Goal: Task Accomplishment & Management: Manage account settings

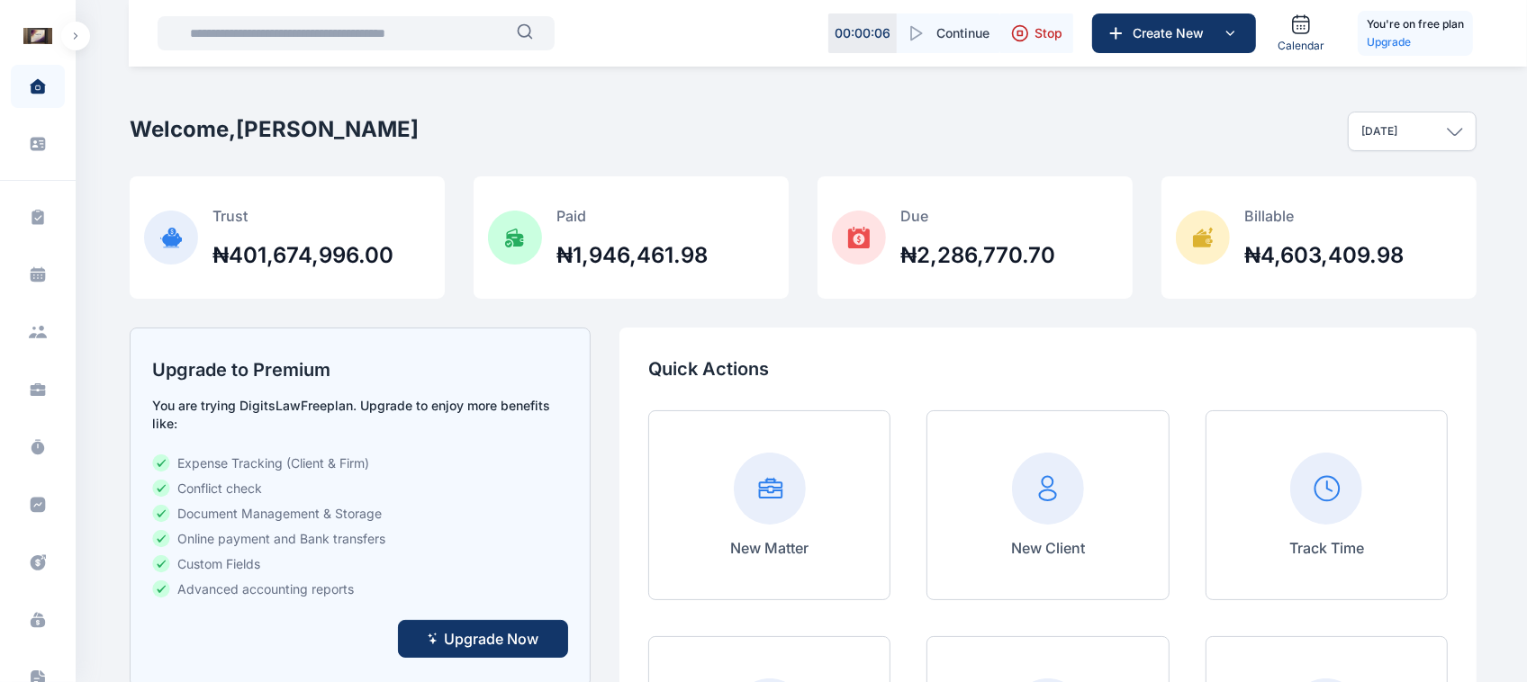
click at [84, 32] on button "button" at bounding box center [75, 36] width 29 height 29
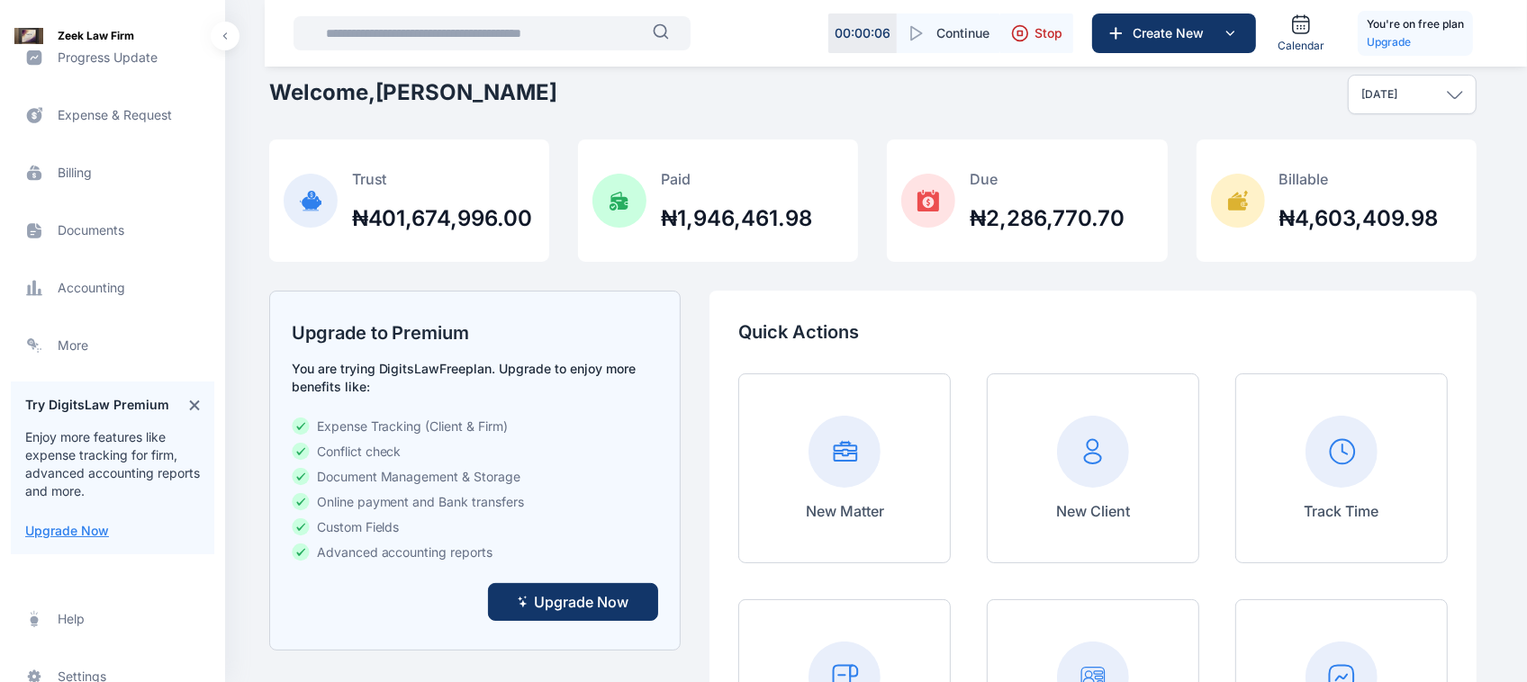
scroll to position [450, 0]
click at [68, 183] on span "Billing billing billing" at bounding box center [112, 170] width 203 height 43
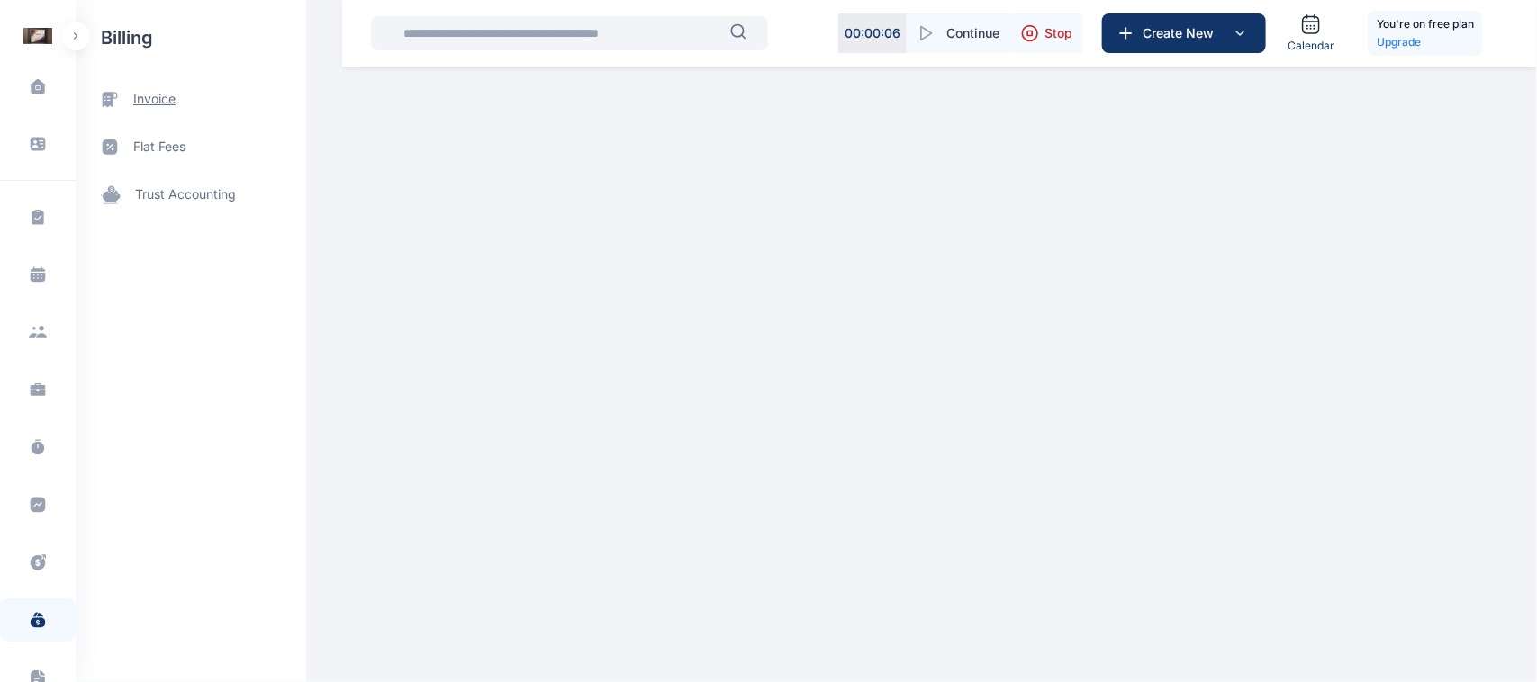
click at [156, 111] on span "invoice" at bounding box center [191, 100] width 230 height 48
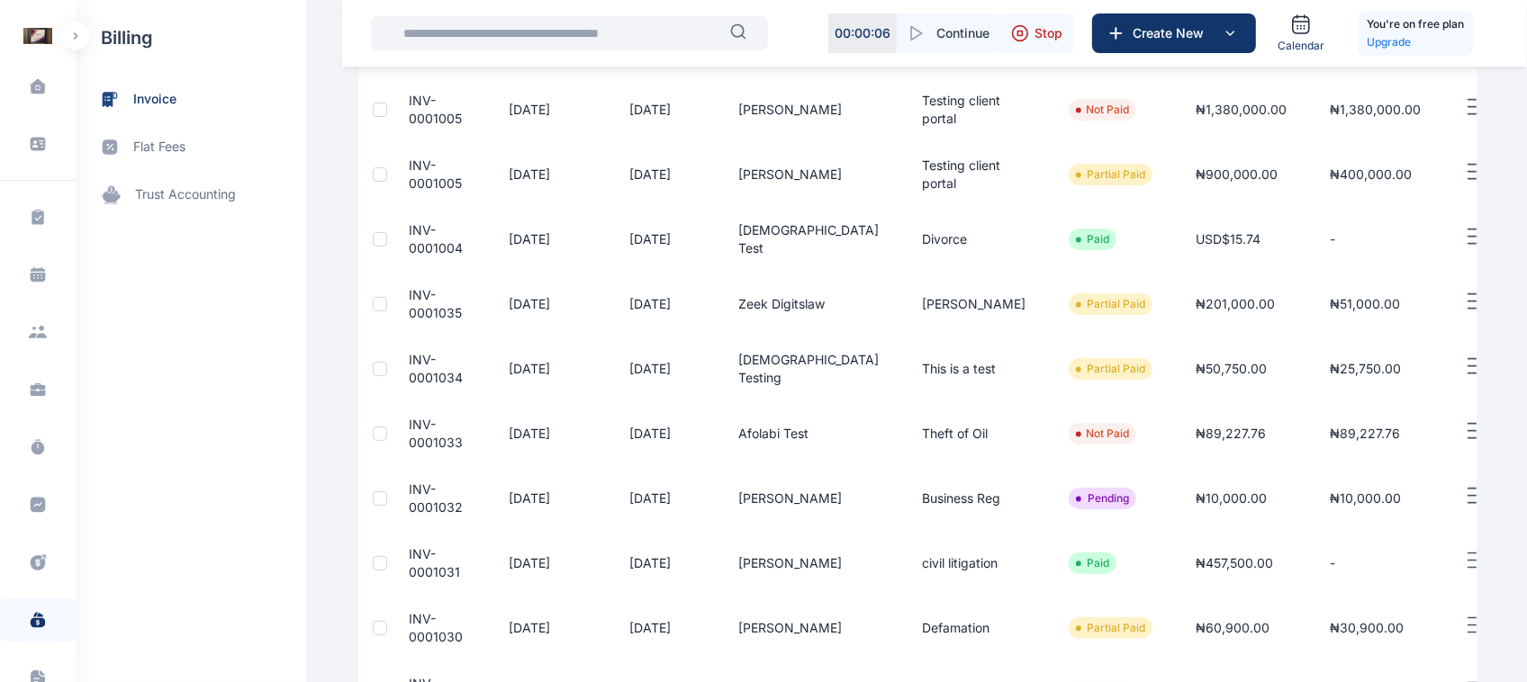
scroll to position [244, 0]
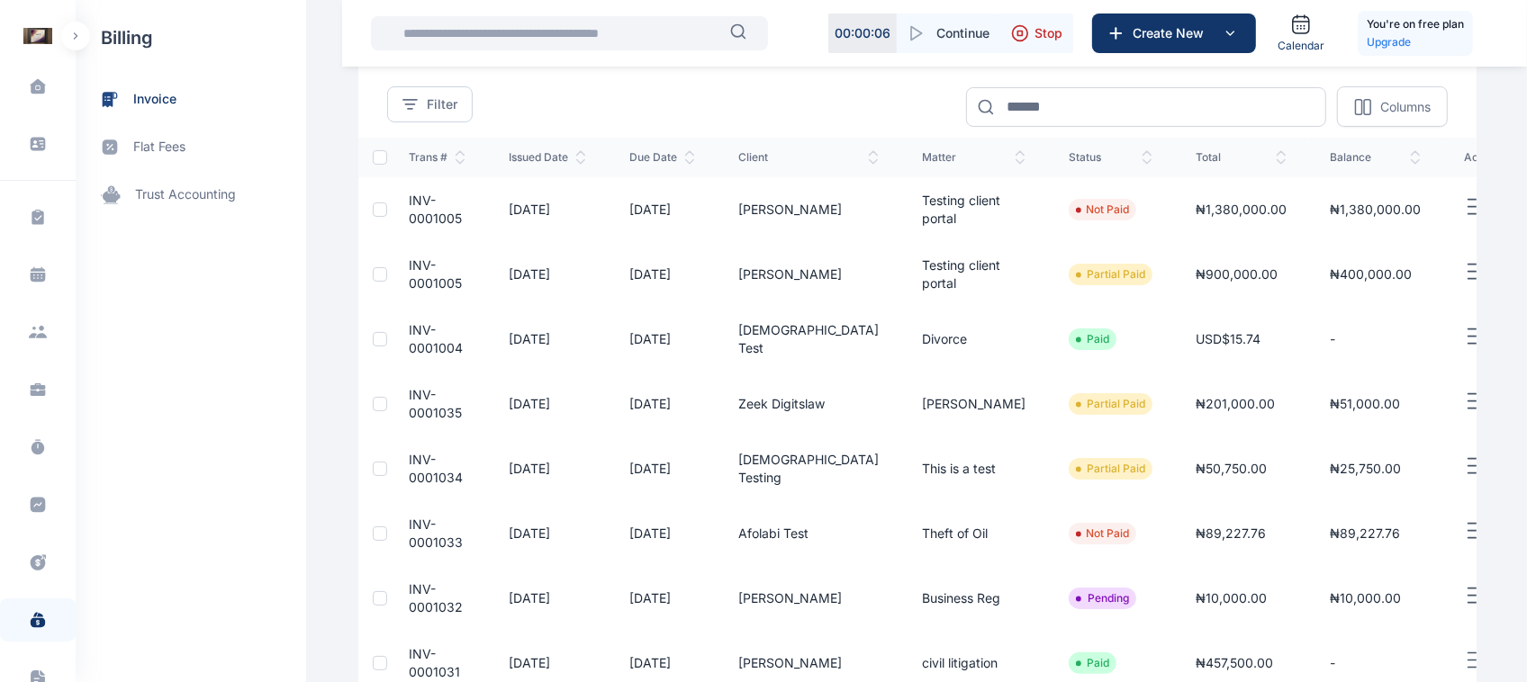
scroll to position [59, 0]
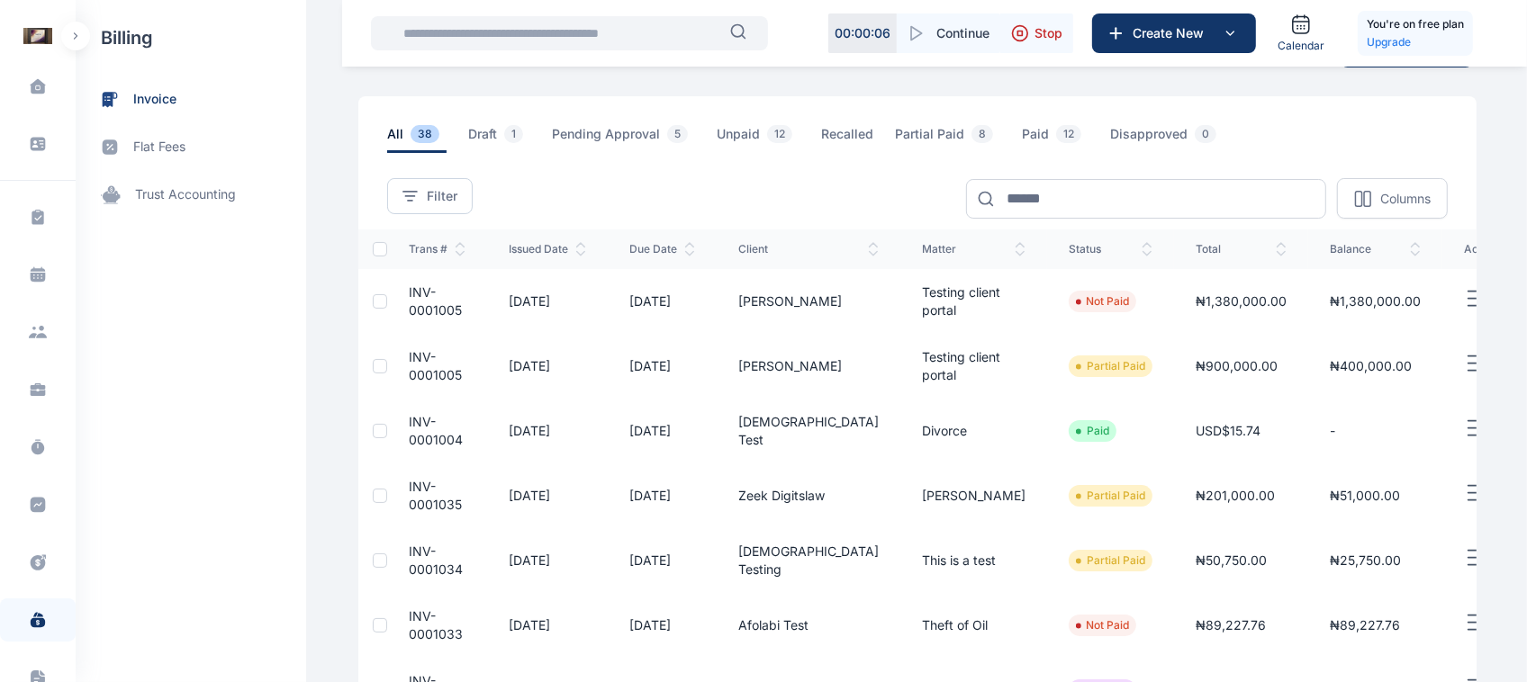
click at [68, 36] on button "button" at bounding box center [75, 36] width 29 height 29
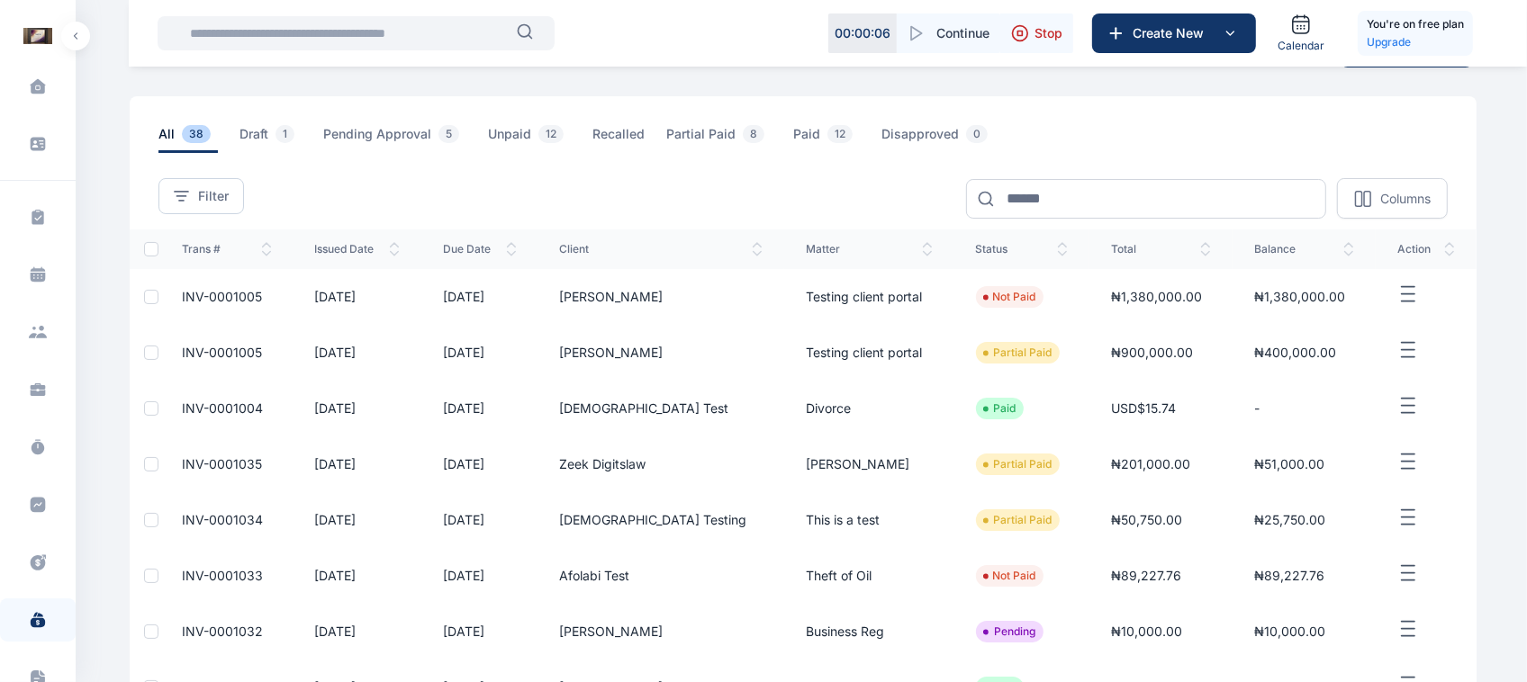
click at [68, 38] on button "button" at bounding box center [75, 36] width 29 height 29
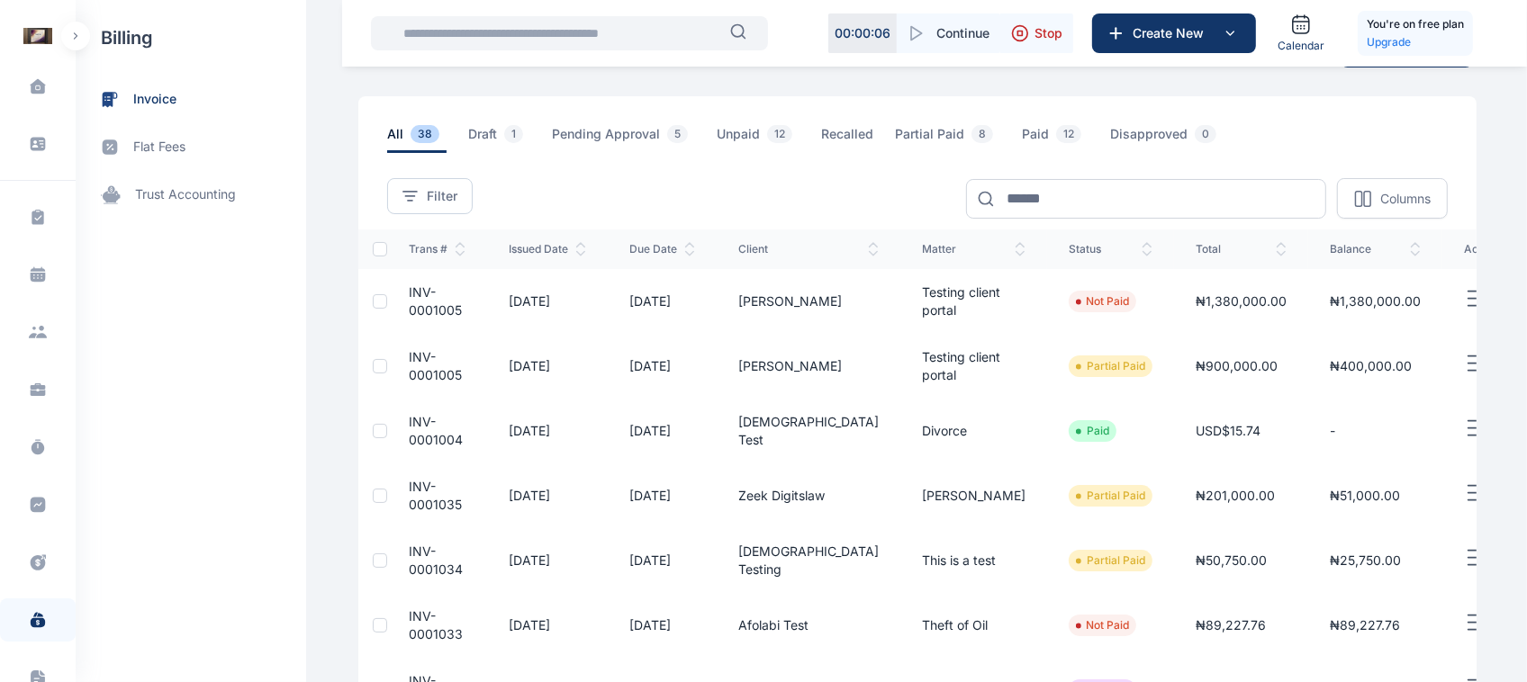
scroll to position [297, 0]
click at [41, 651] on div "R A" at bounding box center [37, 662] width 29 height 22
click at [167, 677] on div "Log out" at bounding box center [149, 662] width 134 height 40
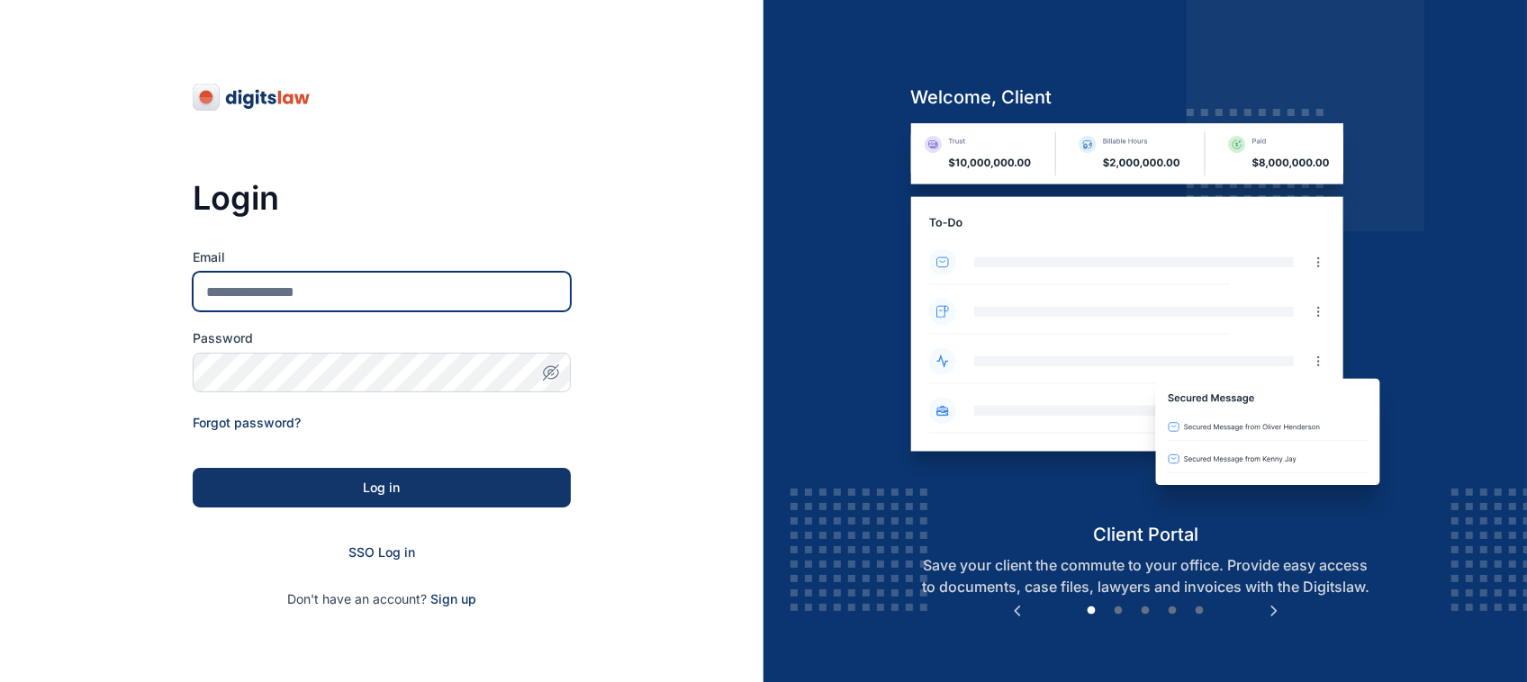
type input "**********"
click at [444, 284] on input "**********" at bounding box center [382, 292] width 378 height 40
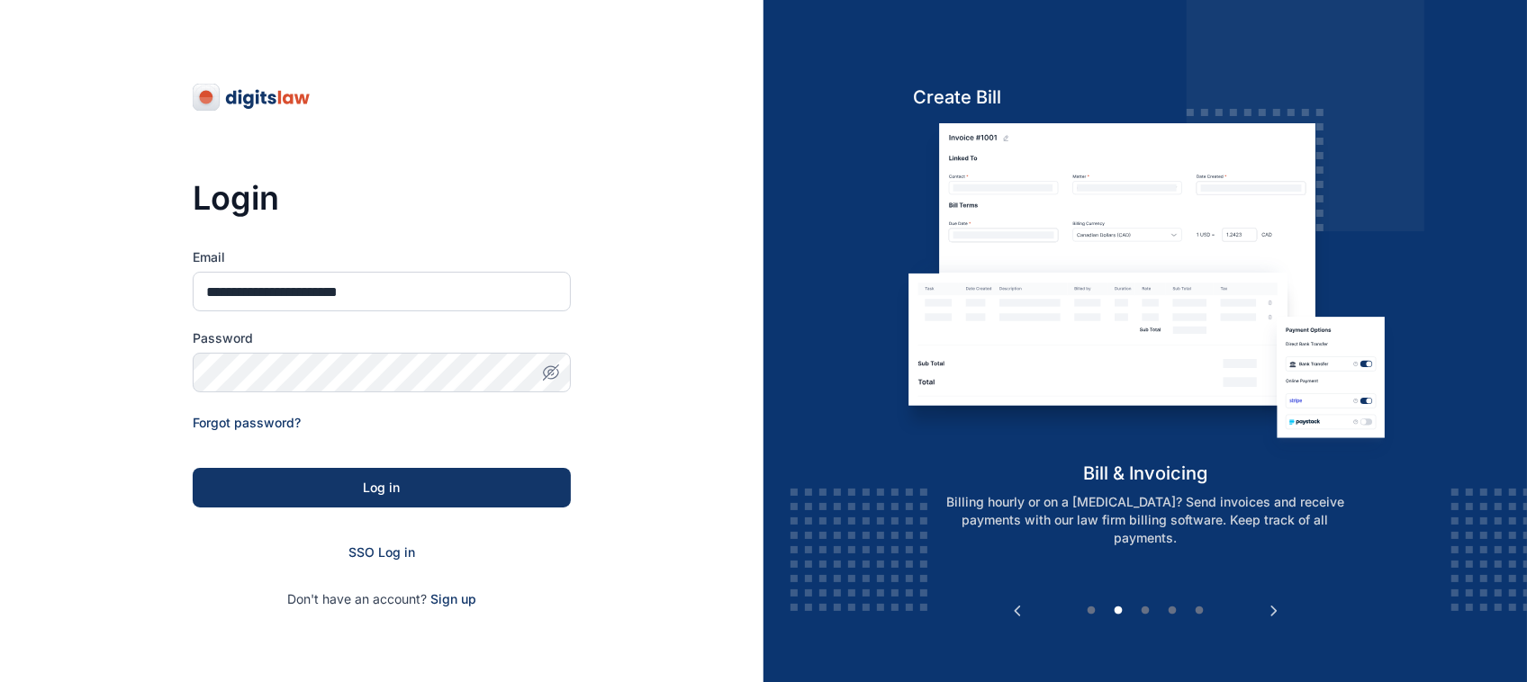
click at [619, 381] on div "**********" at bounding box center [381, 410] width 763 height 821
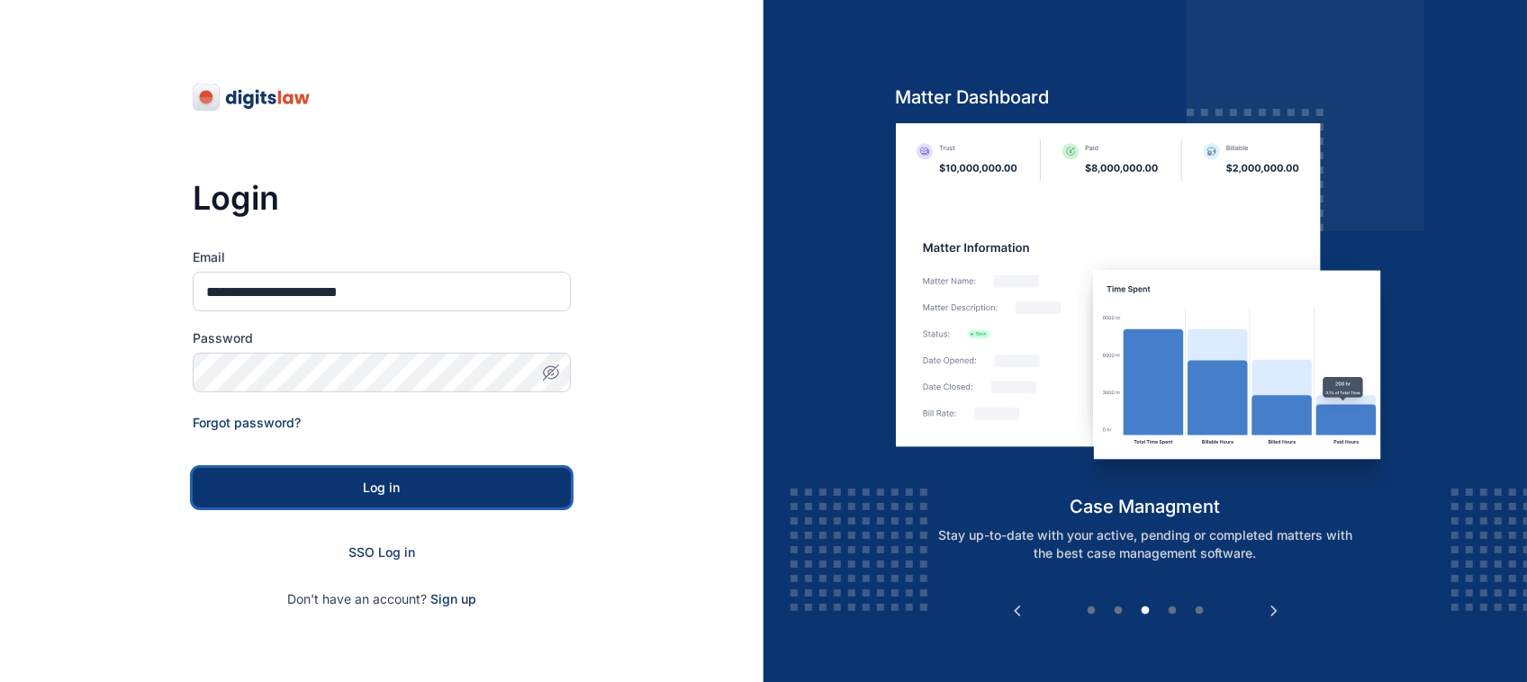
click at [501, 468] on button "Log in" at bounding box center [382, 488] width 378 height 40
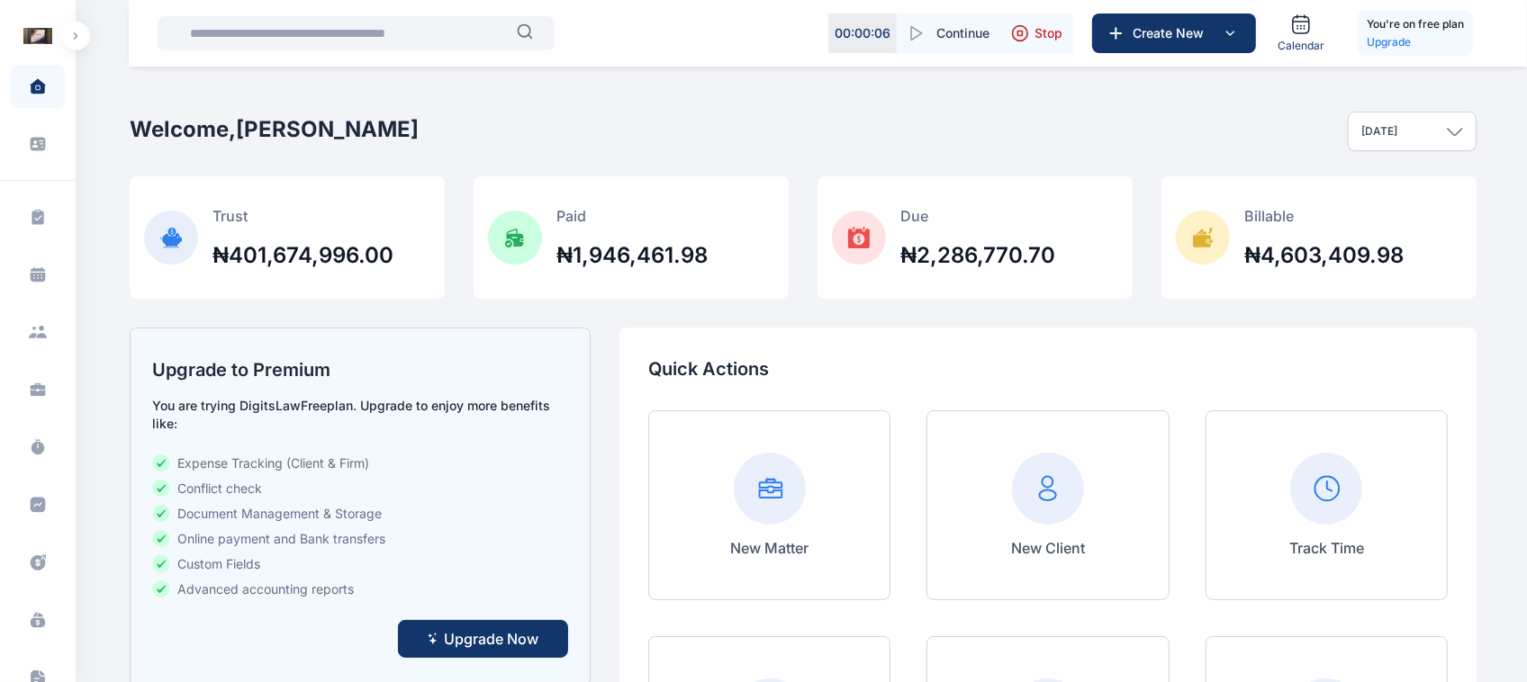
click at [82, 41] on button "button" at bounding box center [75, 36] width 29 height 29
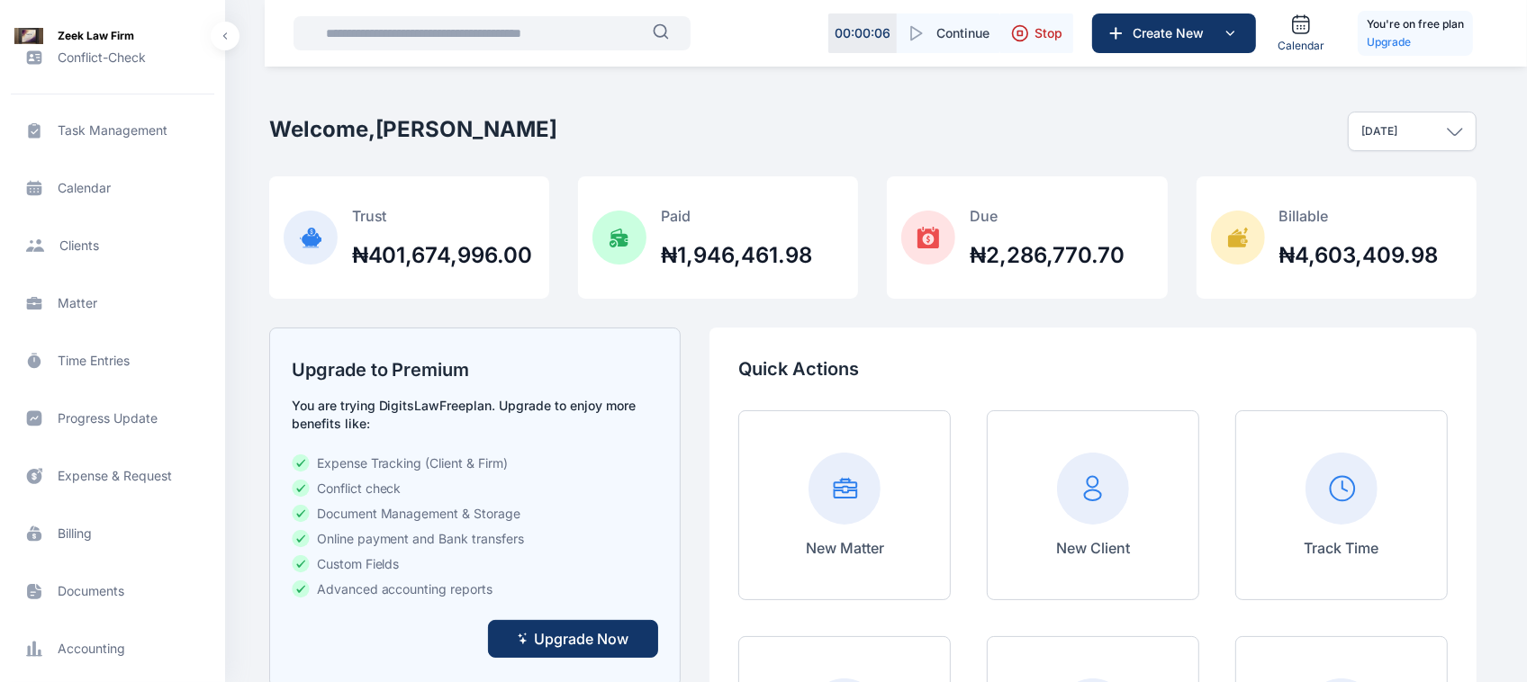
scroll to position [93, 0]
drag, startPoint x: 86, startPoint y: 556, endPoint x: 97, endPoint y: 537, distance: 21.8
click at [97, 537] on div "Task Management task management task management Calendar calendar calendar Clie…" at bounding box center [112, 404] width 203 height 635
click at [97, 537] on span "Billing billing billing" at bounding box center [112, 527] width 203 height 43
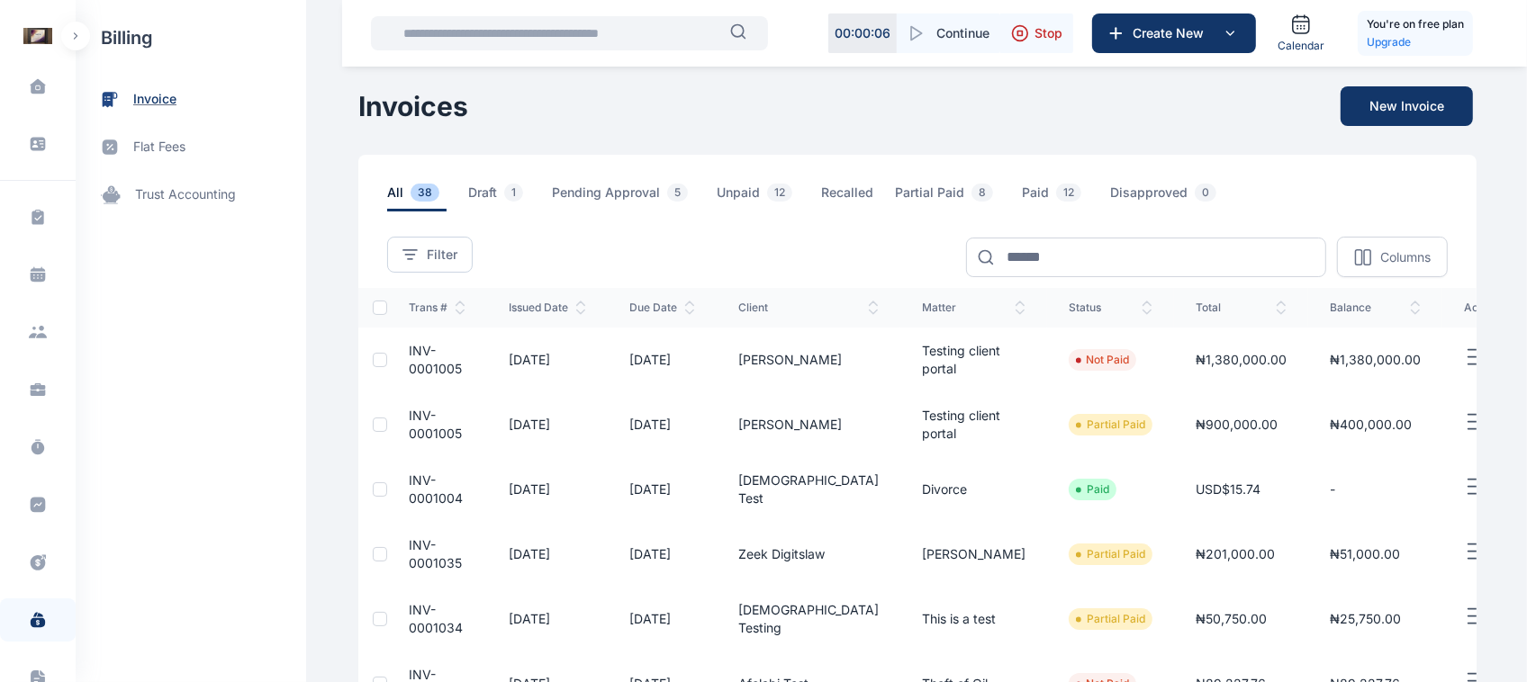
click at [168, 91] on span "invoice" at bounding box center [154, 99] width 43 height 19
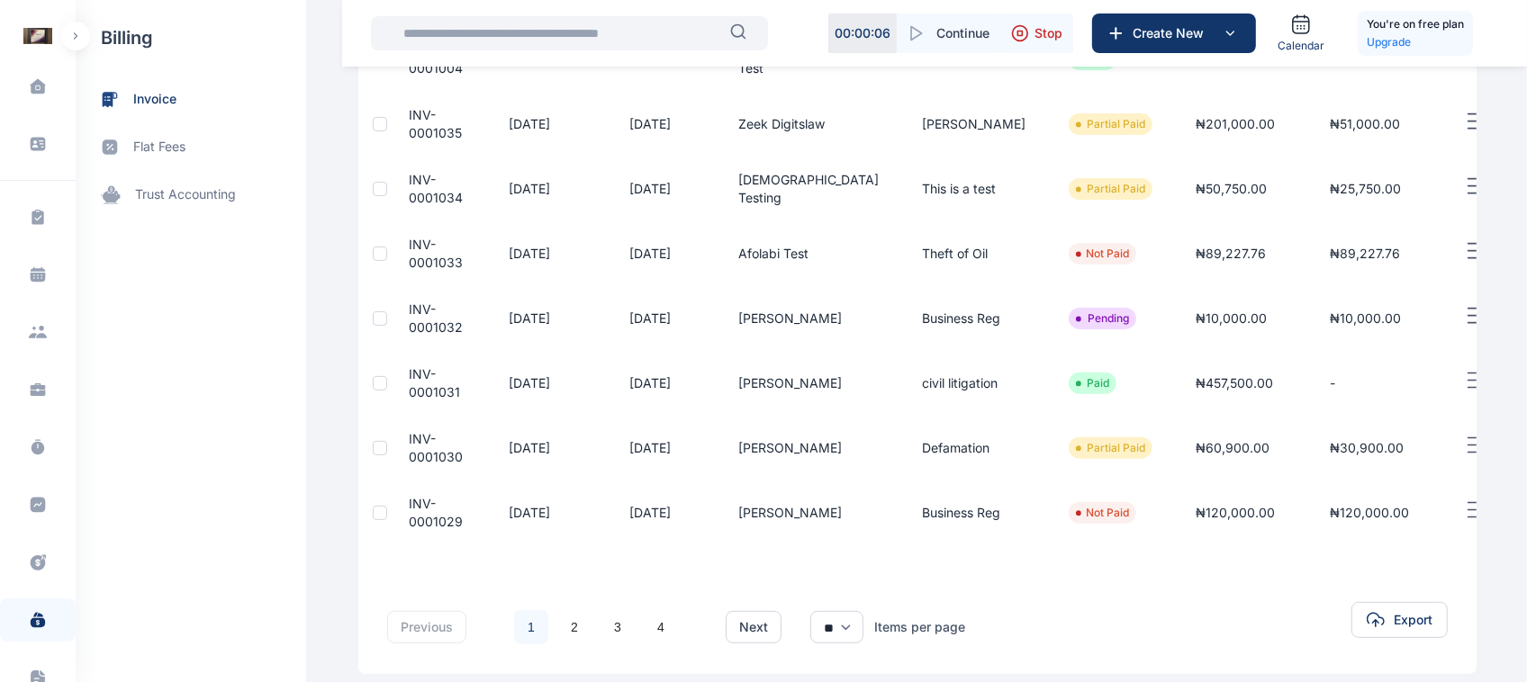
scroll to position [489, 0]
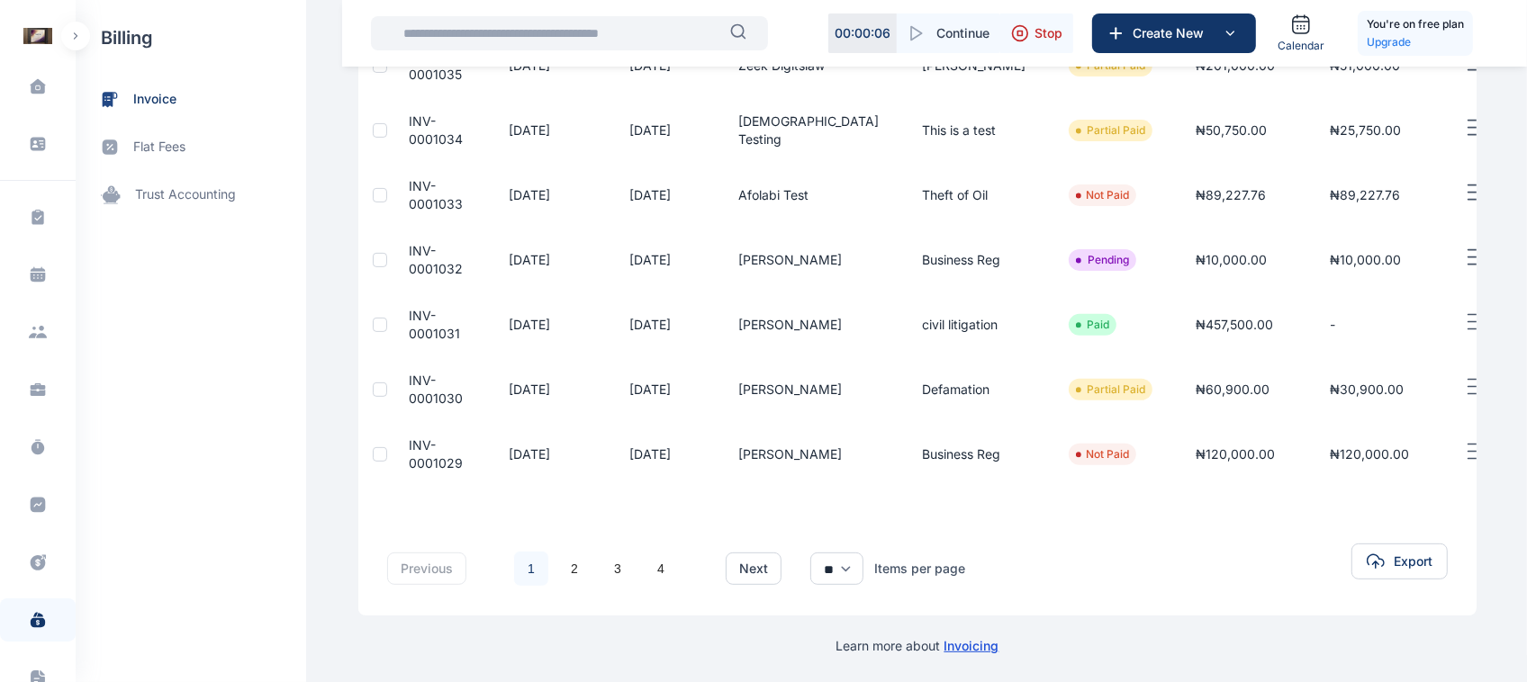
click at [73, 30] on button "button" at bounding box center [75, 36] width 29 height 29
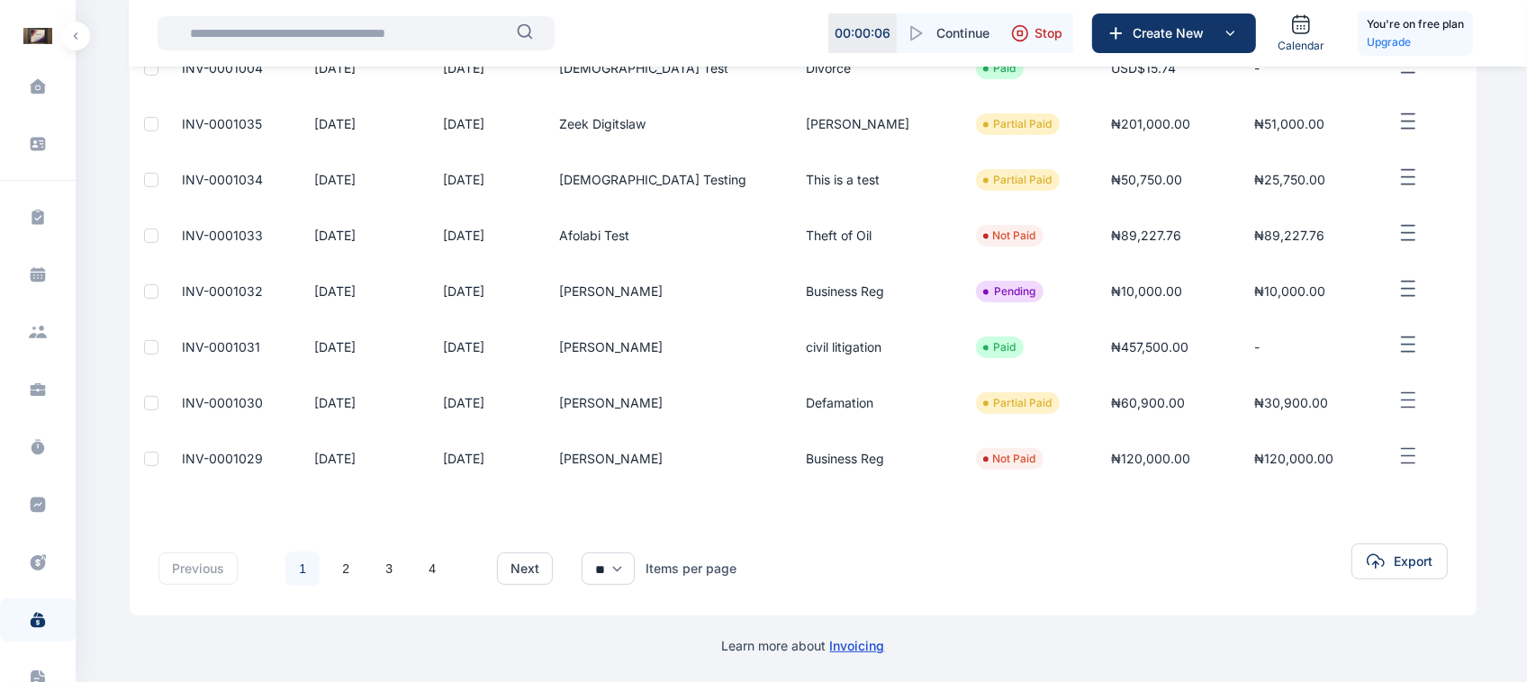
scroll to position [297, 0]
click at [38, 660] on div "R A" at bounding box center [37, 662] width 29 height 22
click at [92, 648] on div "Log out" at bounding box center [149, 662] width 134 height 40
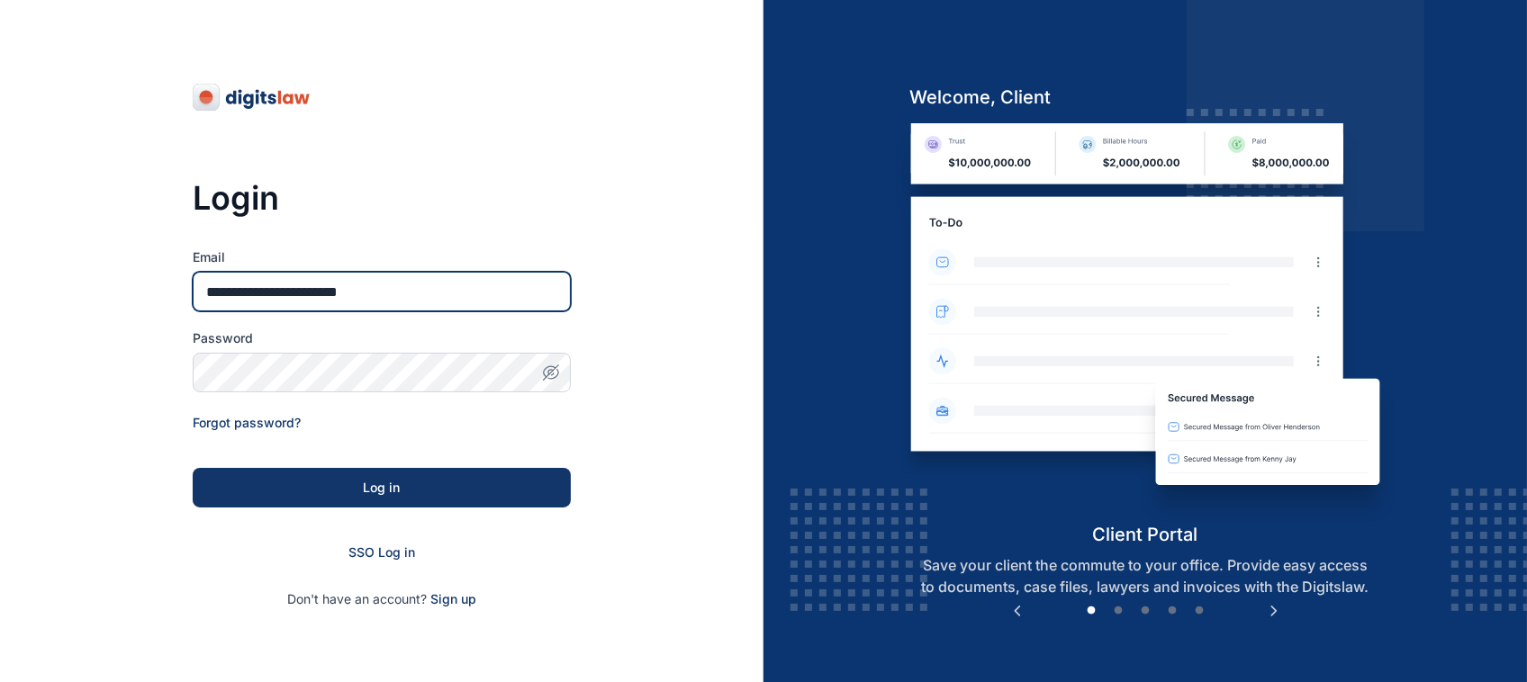
click at [367, 307] on input "**********" at bounding box center [382, 292] width 378 height 40
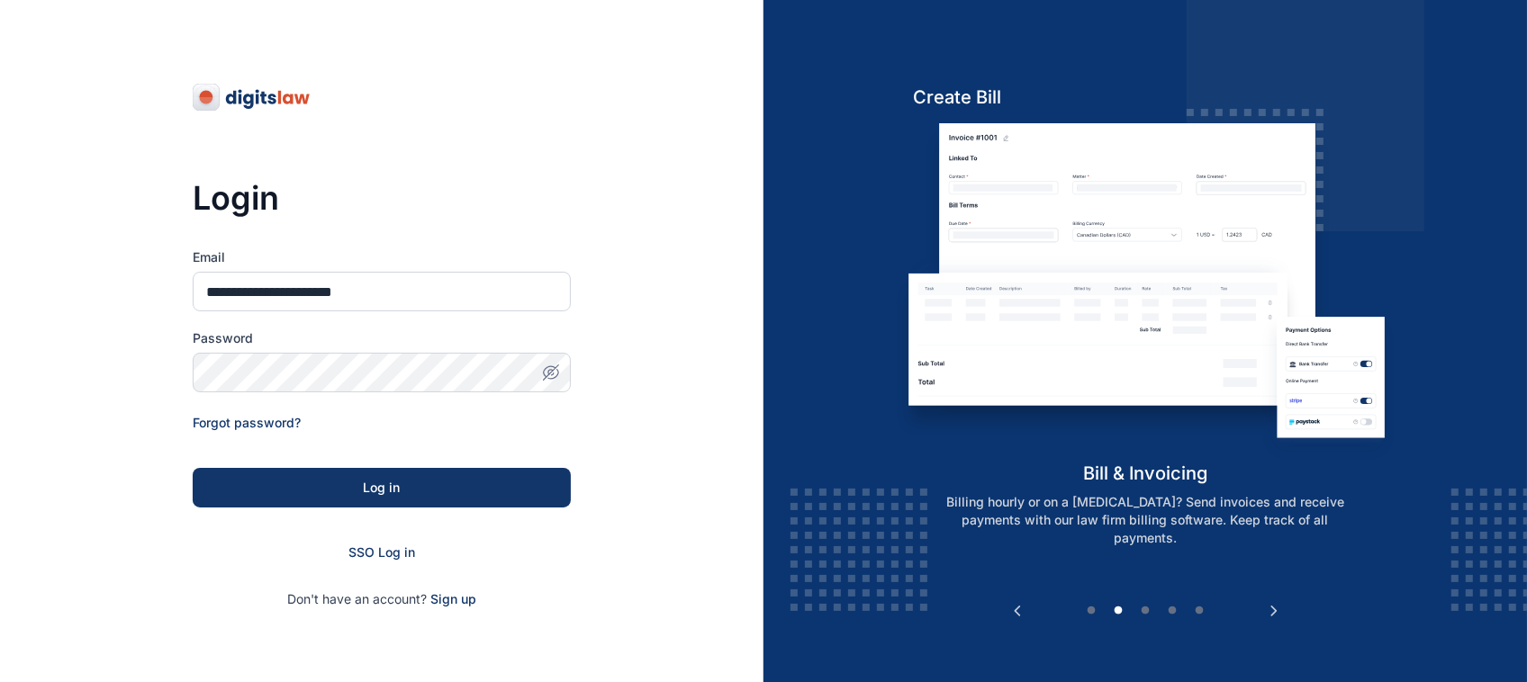
click at [483, 286] on input "**********" at bounding box center [382, 292] width 378 height 40
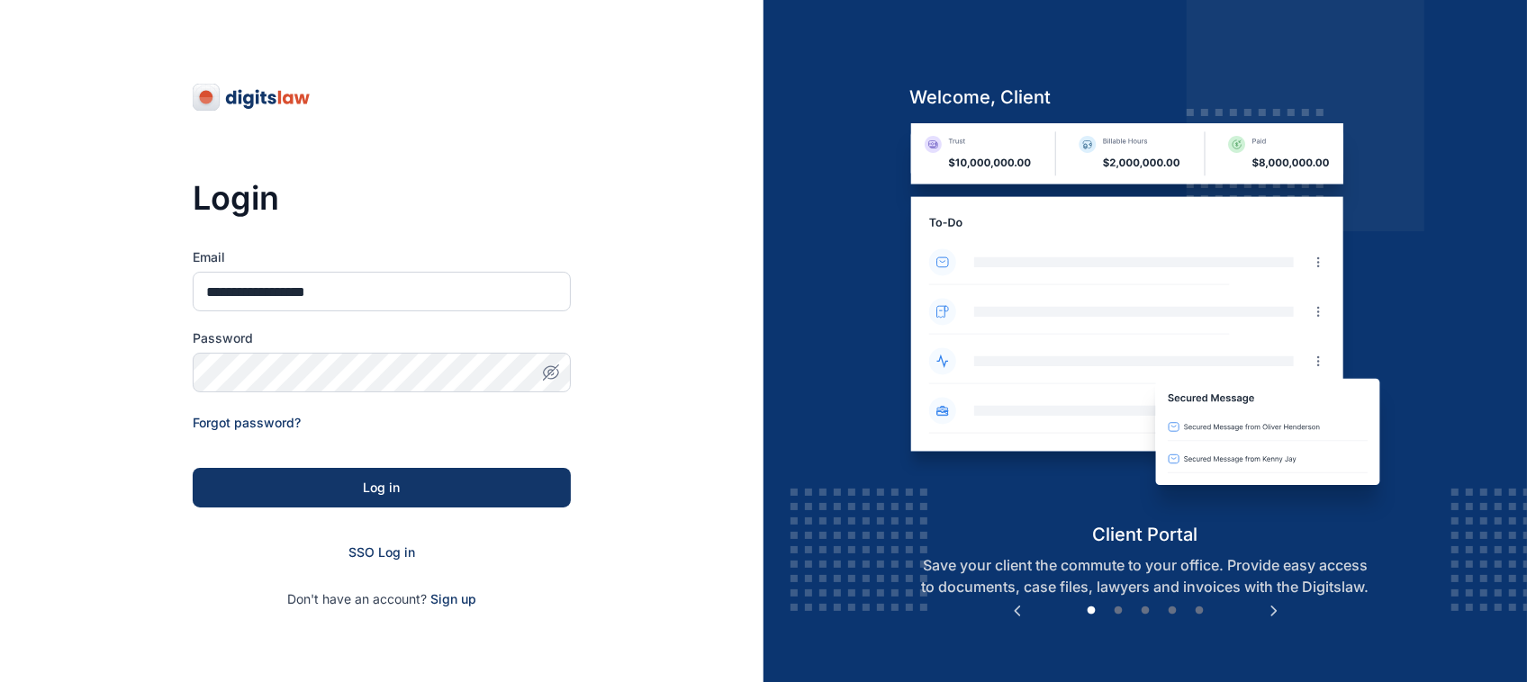
type input "**********"
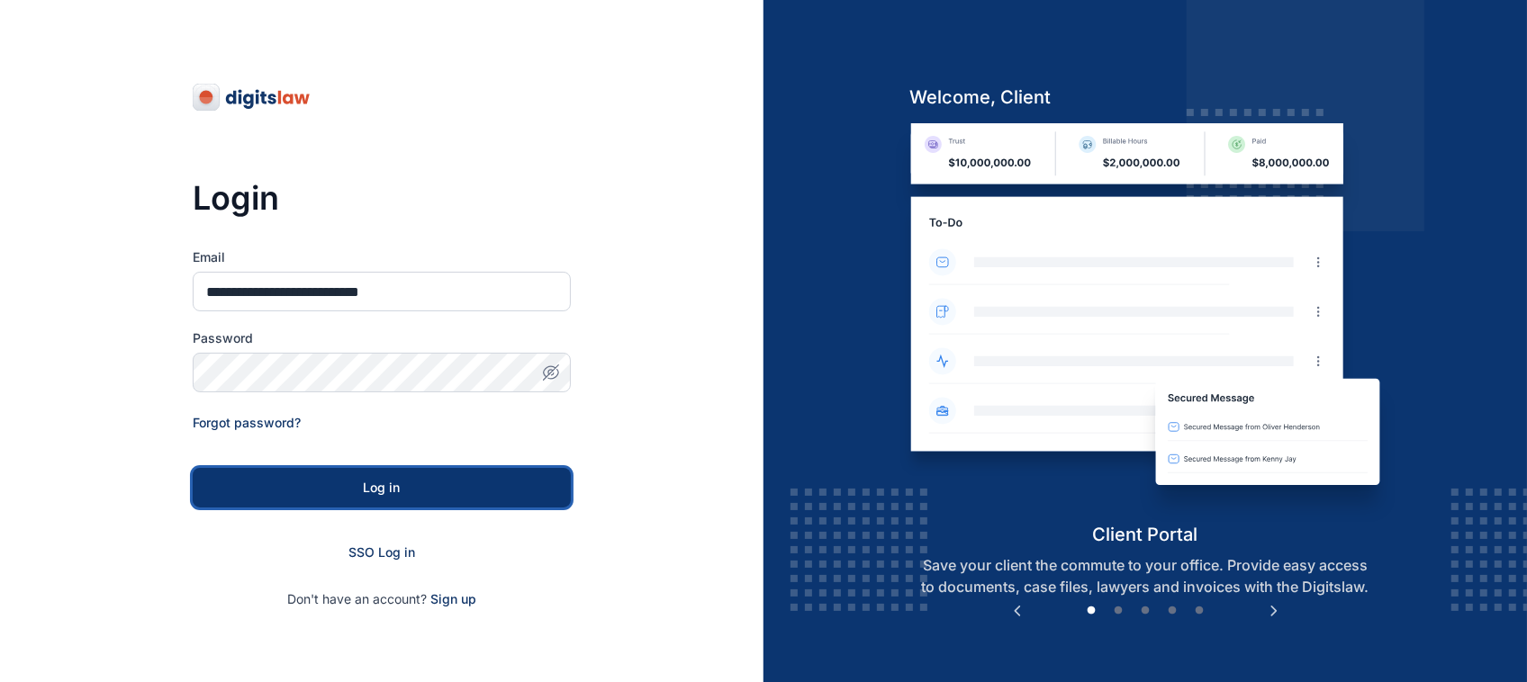
click at [496, 506] on button "Log in" at bounding box center [382, 488] width 378 height 40
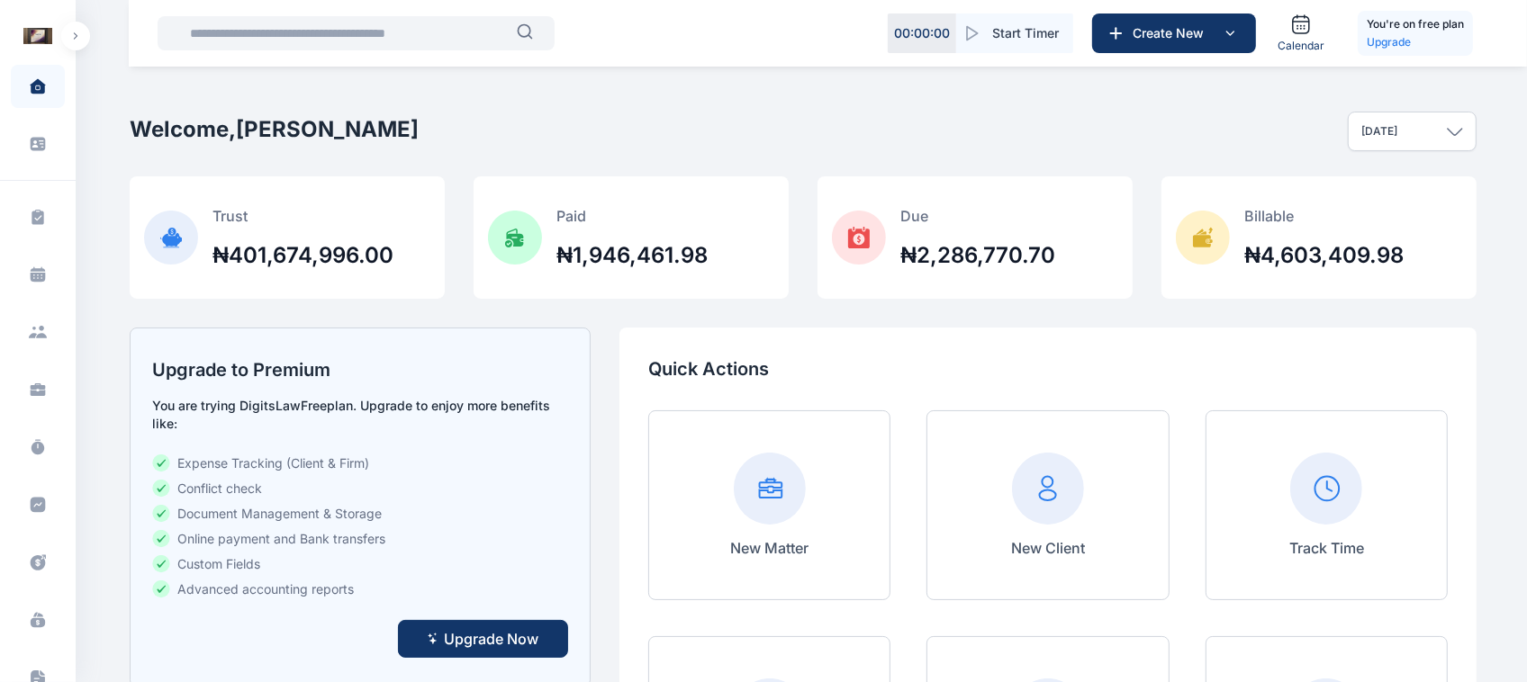
click at [70, 47] on button "button" at bounding box center [75, 36] width 29 height 29
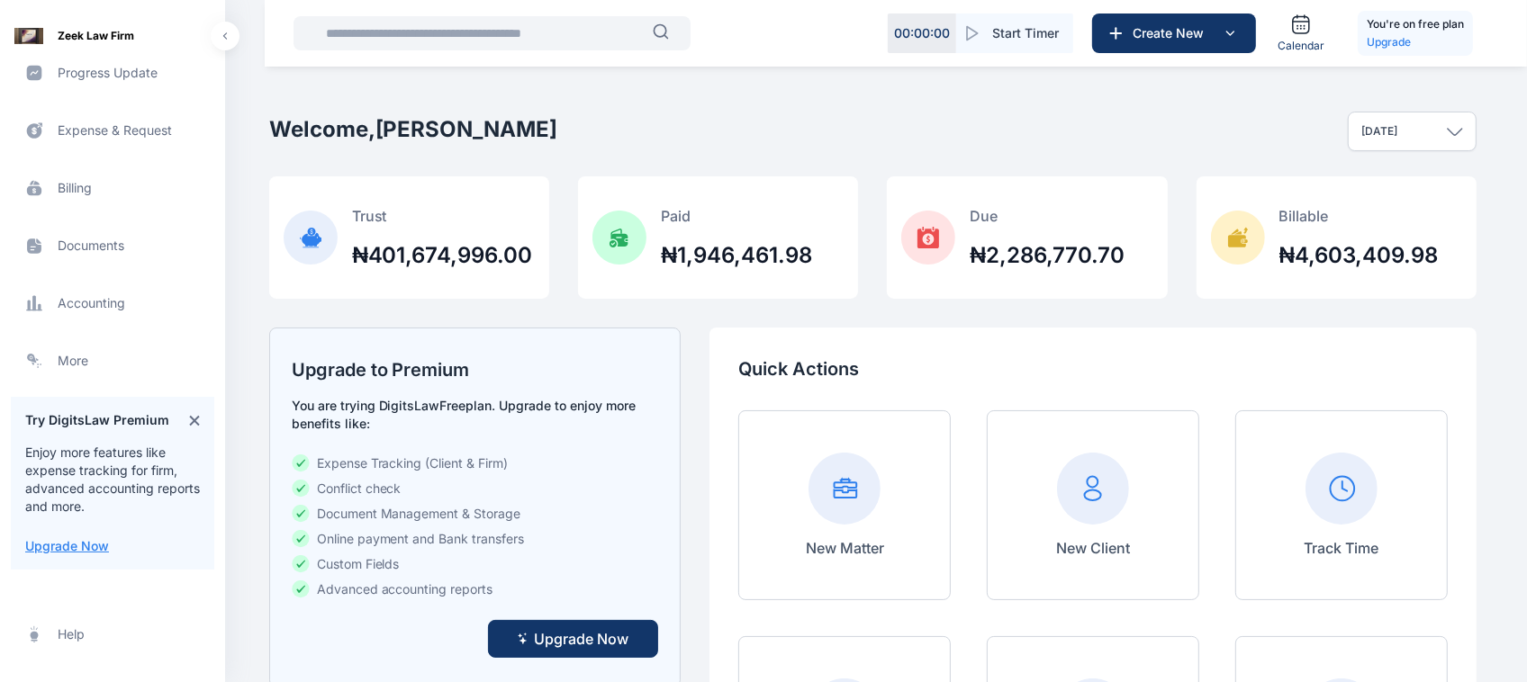
scroll to position [469, 0]
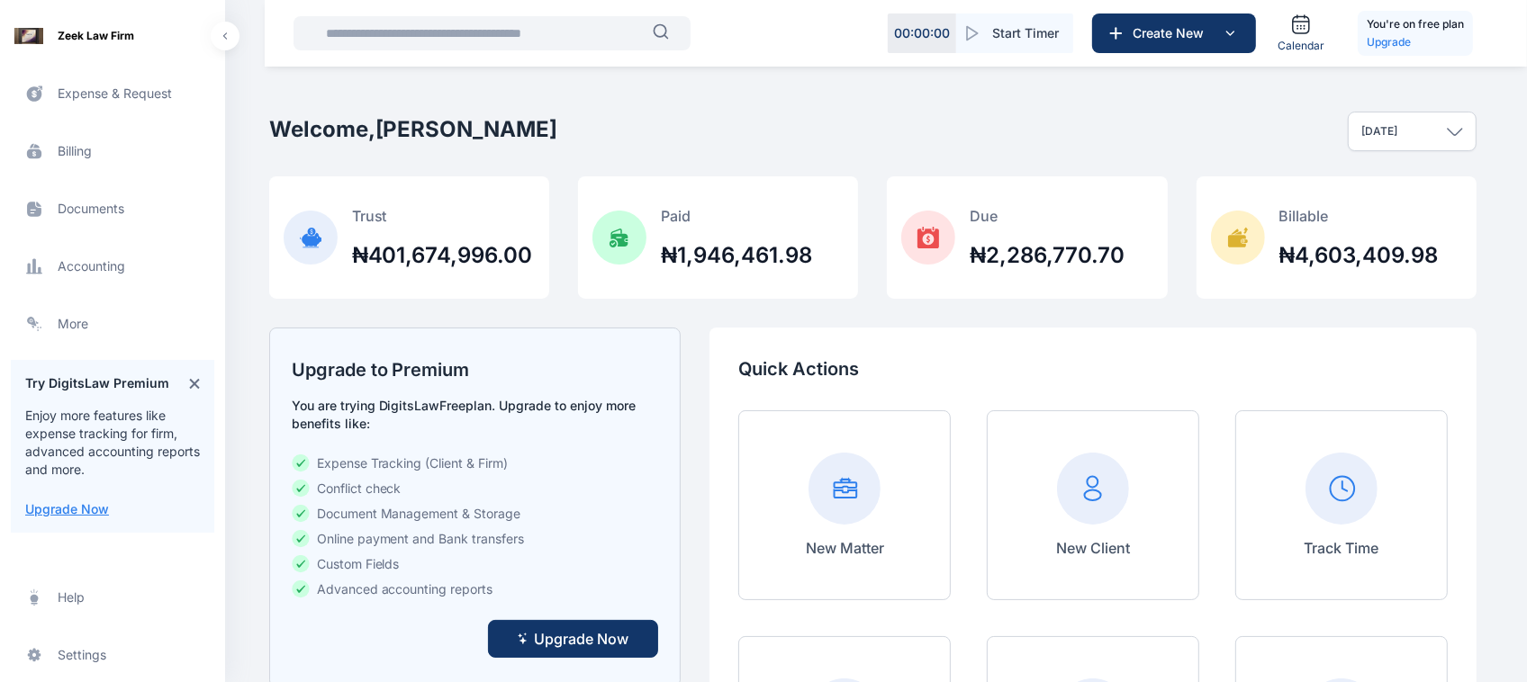
click at [77, 147] on span "Billing billing billing" at bounding box center [112, 151] width 203 height 43
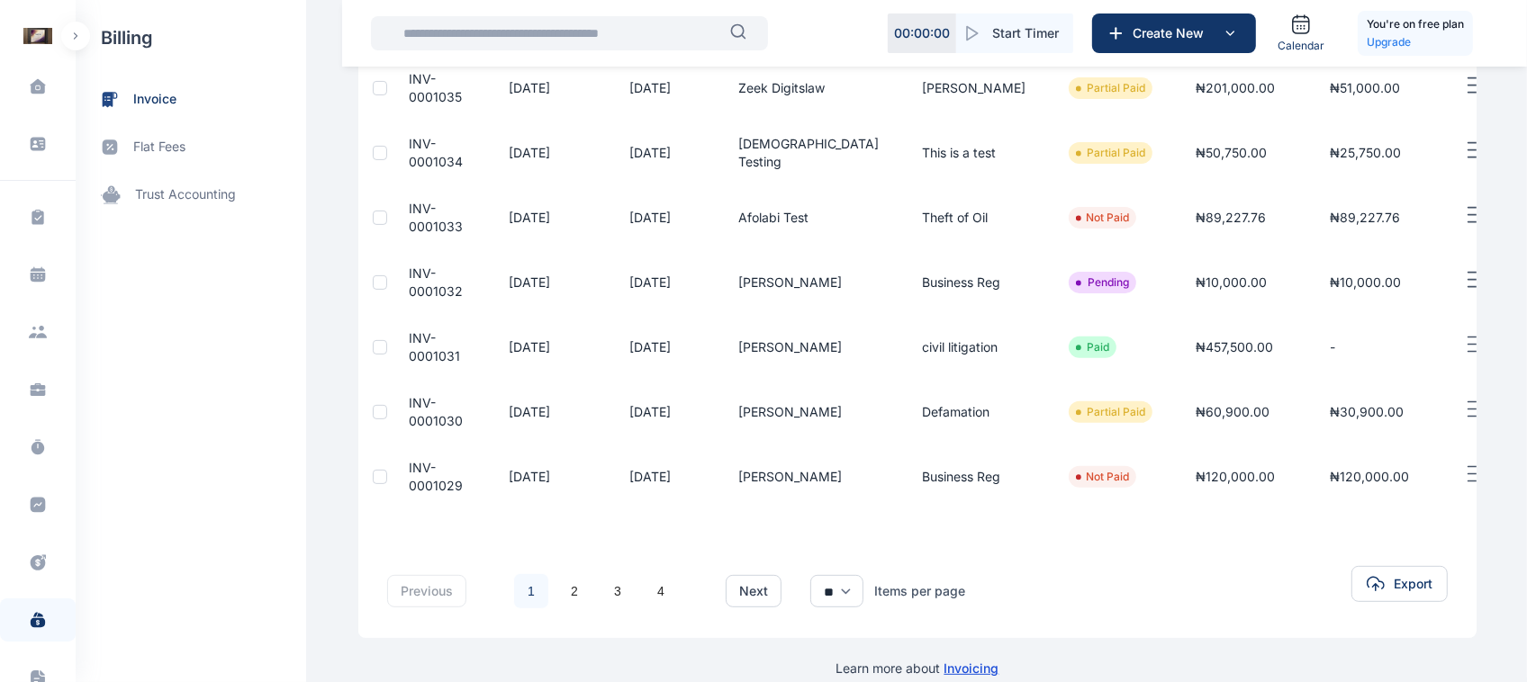
scroll to position [489, 0]
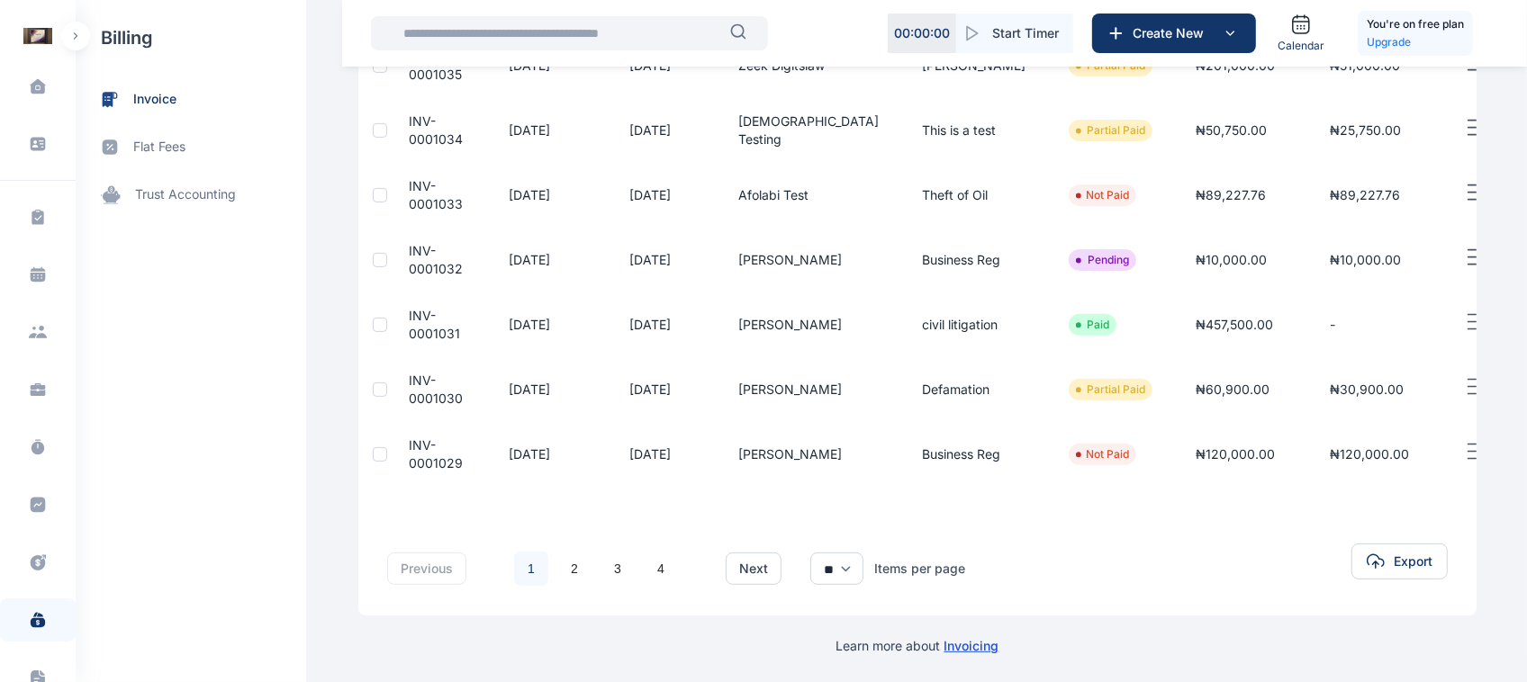
click at [1464, 252] on icon "button" at bounding box center [1475, 258] width 22 height 23
click at [1439, 293] on div "Recall" at bounding box center [1413, 278] width 180 height 41
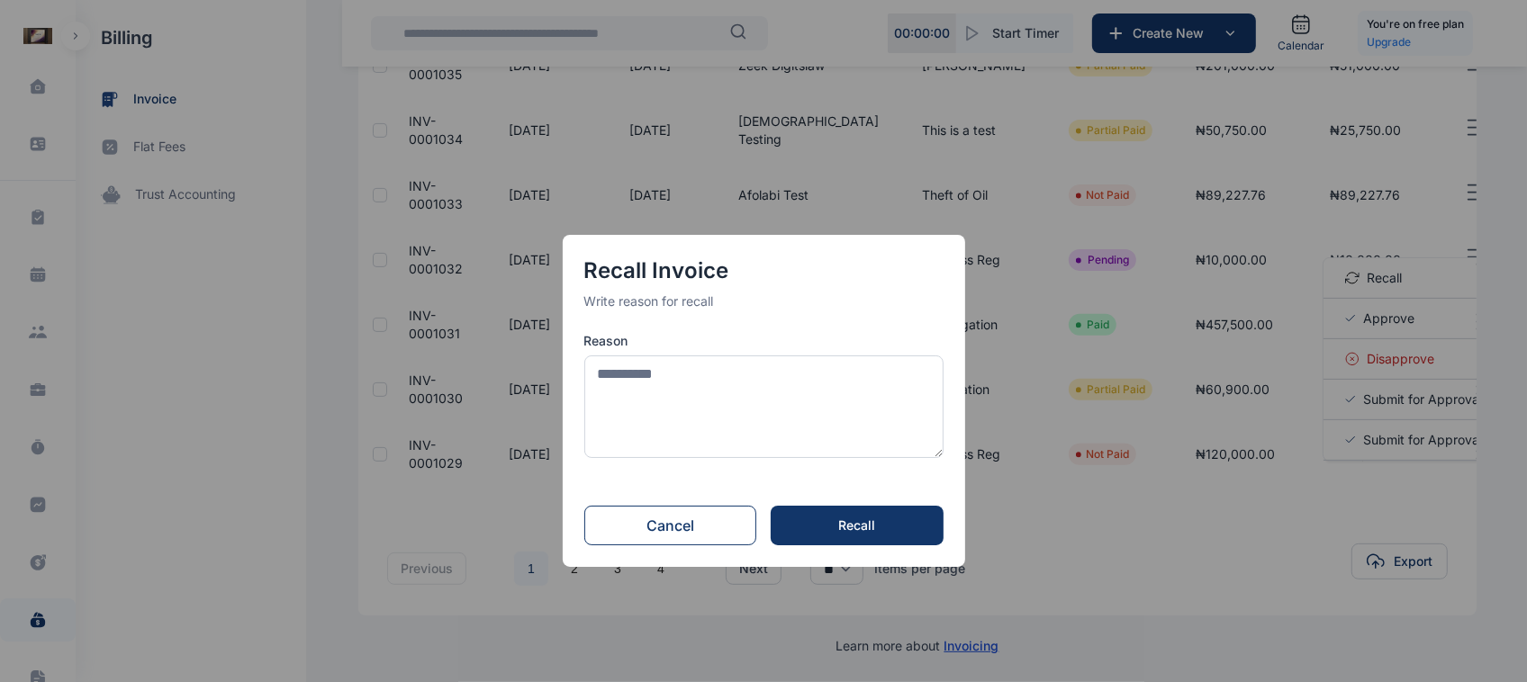
click at [680, 515] on button "Cancel" at bounding box center [670, 526] width 173 height 40
